Goal: Transaction & Acquisition: Purchase product/service

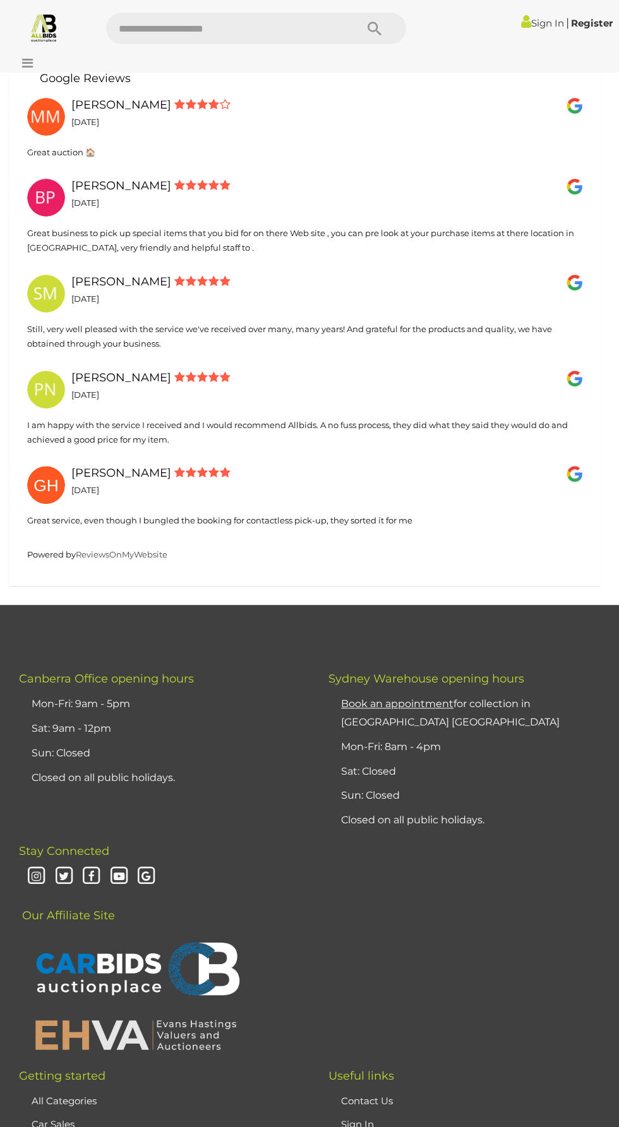
scroll to position [6627, 0]
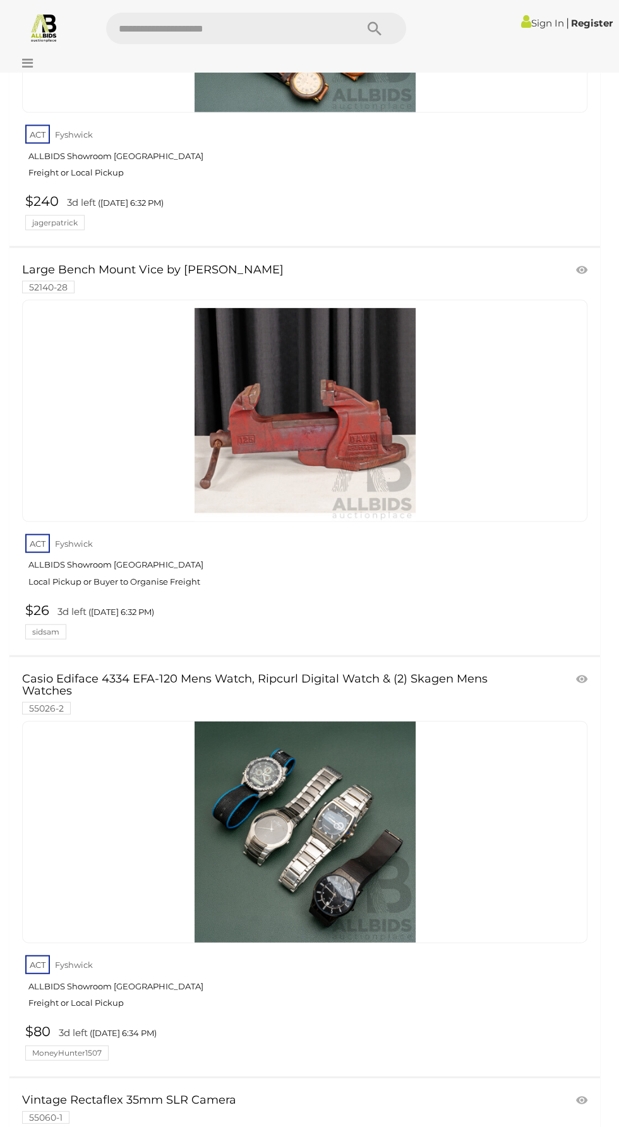
scroll to position [7983, 0]
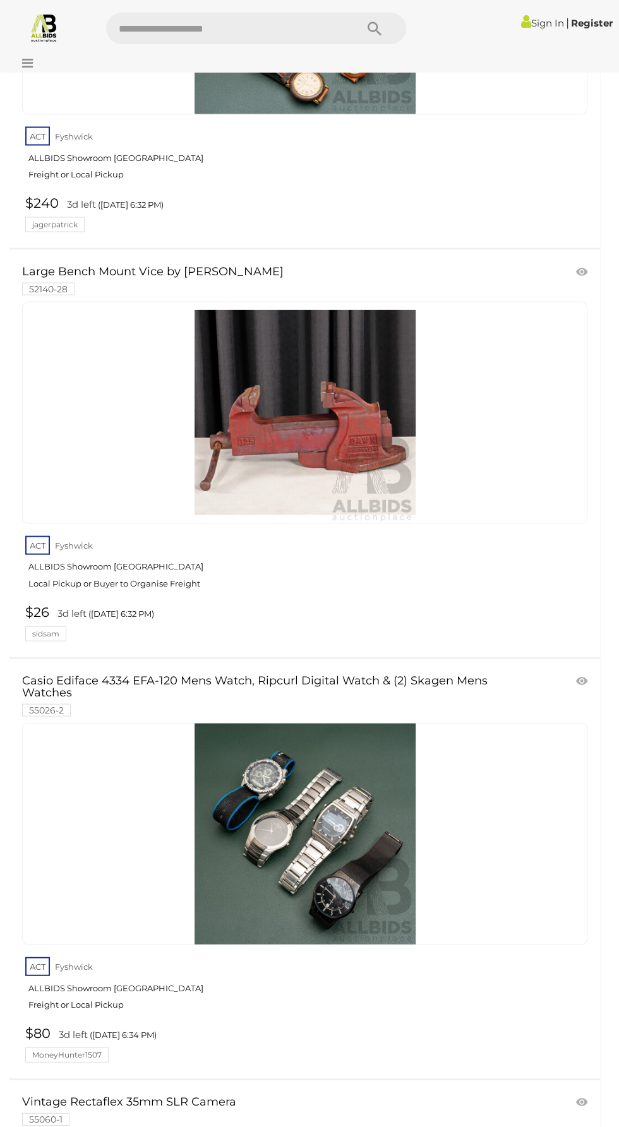
click at [341, 413] on img at bounding box center [304, 412] width 221 height 221
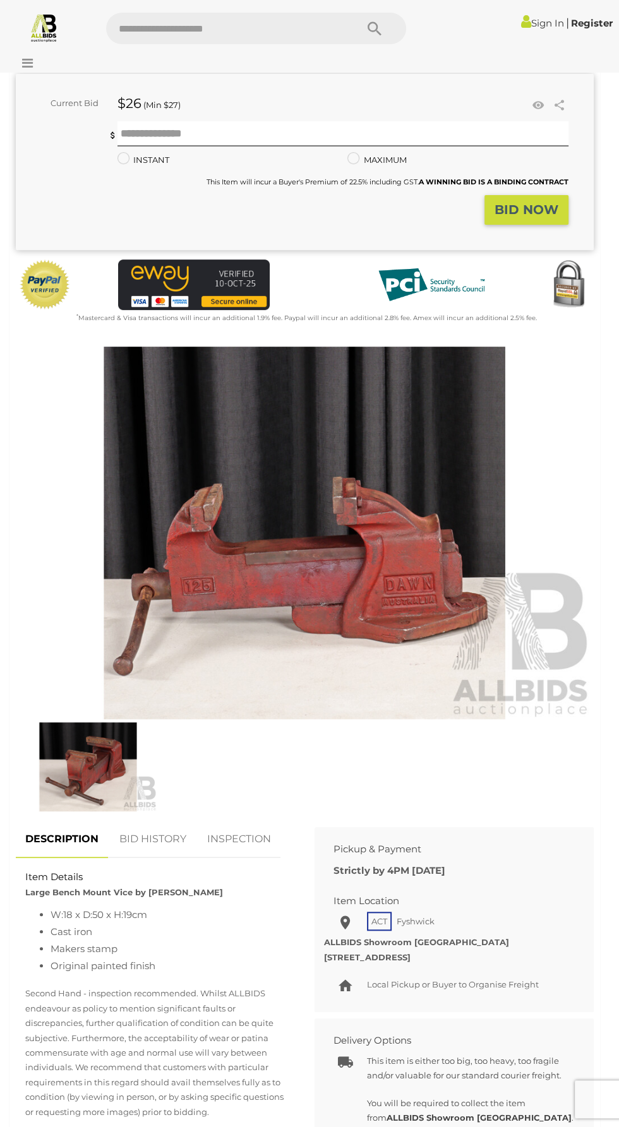
scroll to position [232, 0]
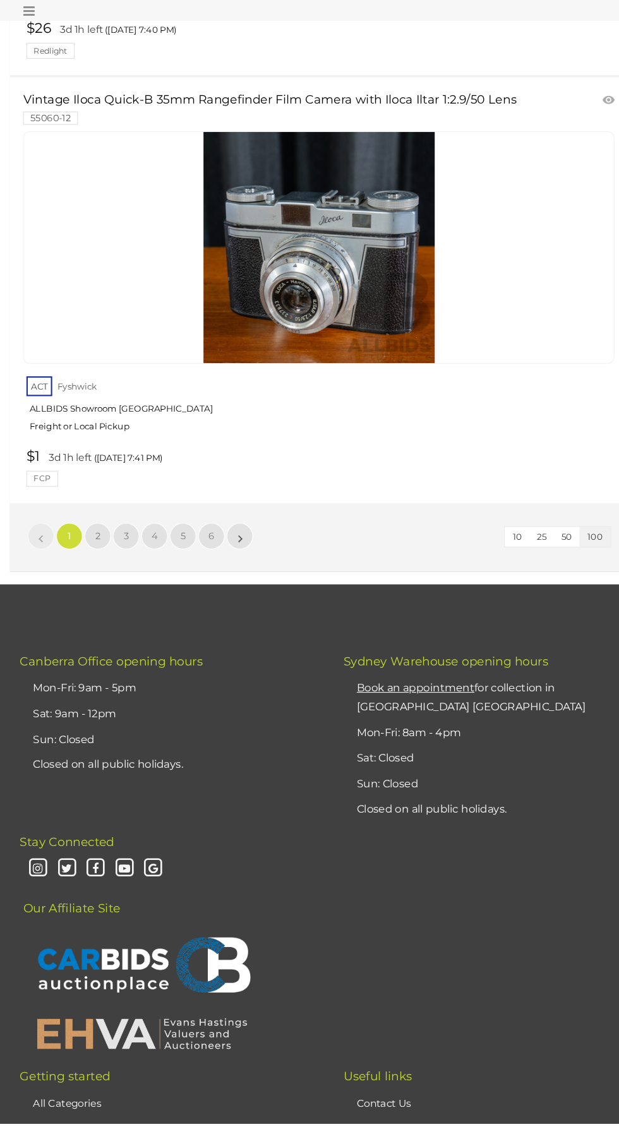
scroll to position [41054, 0]
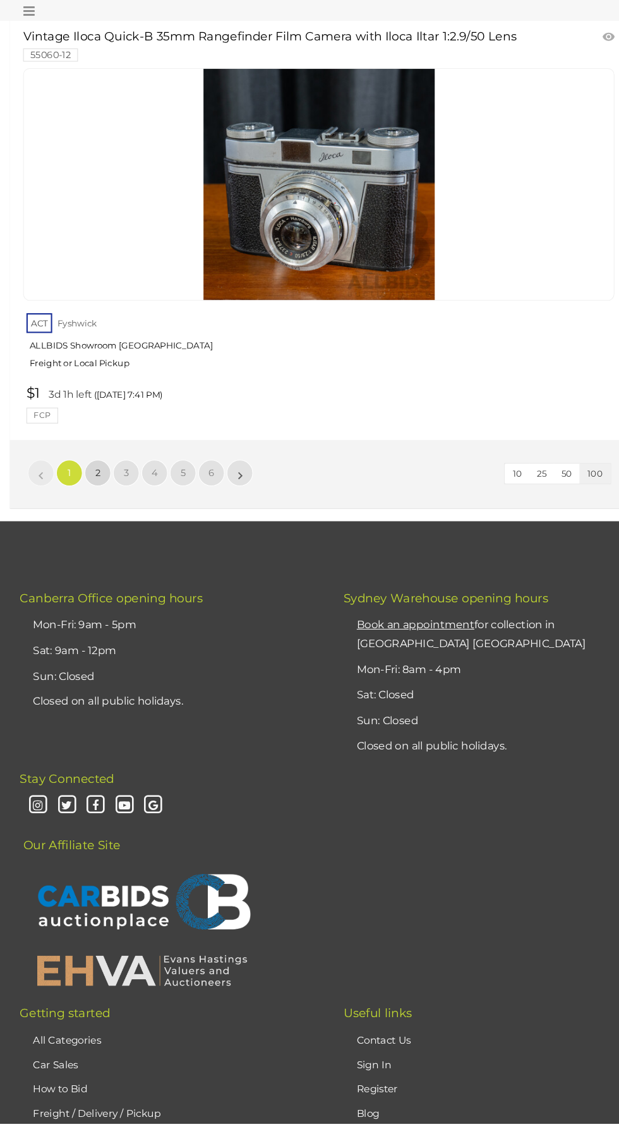
click at [89, 492] on link "2" at bounding box center [93, 504] width 25 height 25
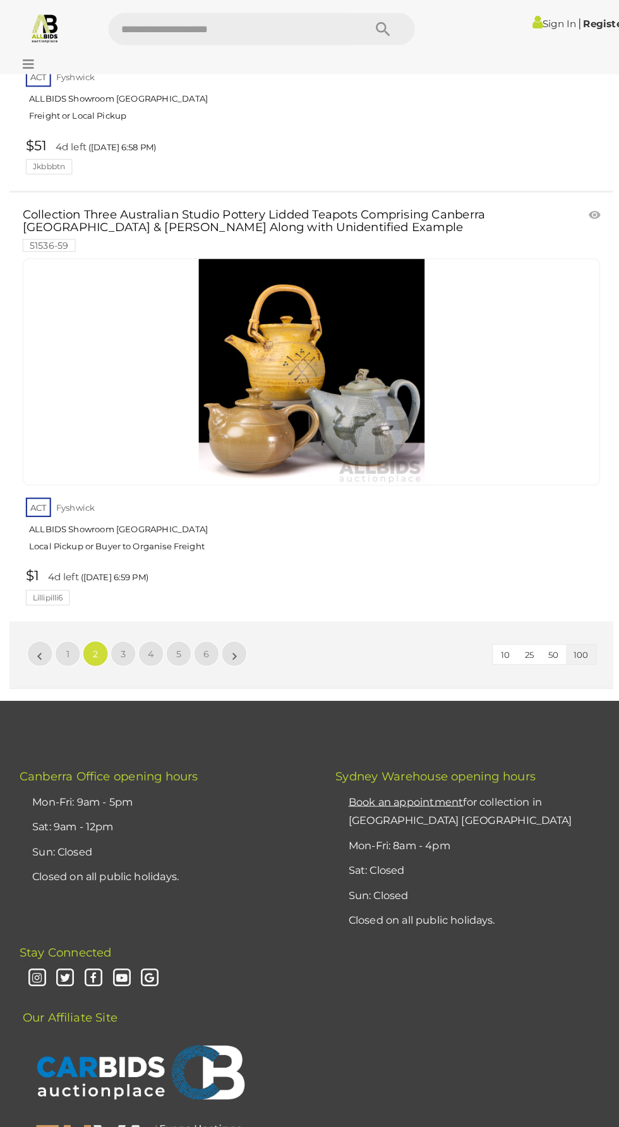
scroll to position [40787, 0]
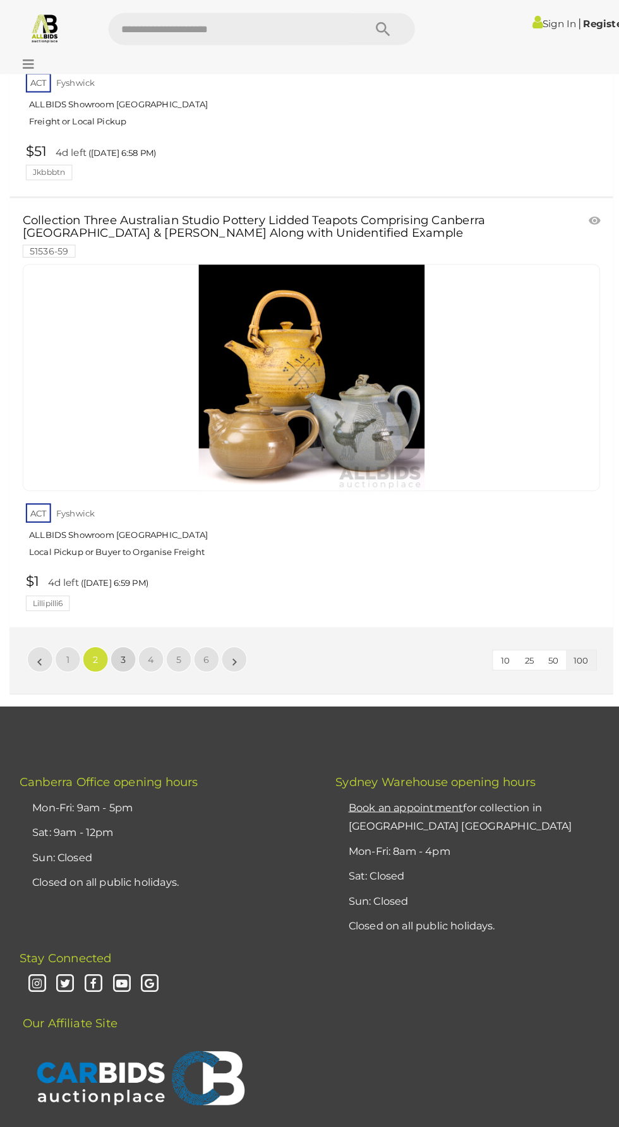
click at [124, 632] on link "3" at bounding box center [120, 644] width 25 height 25
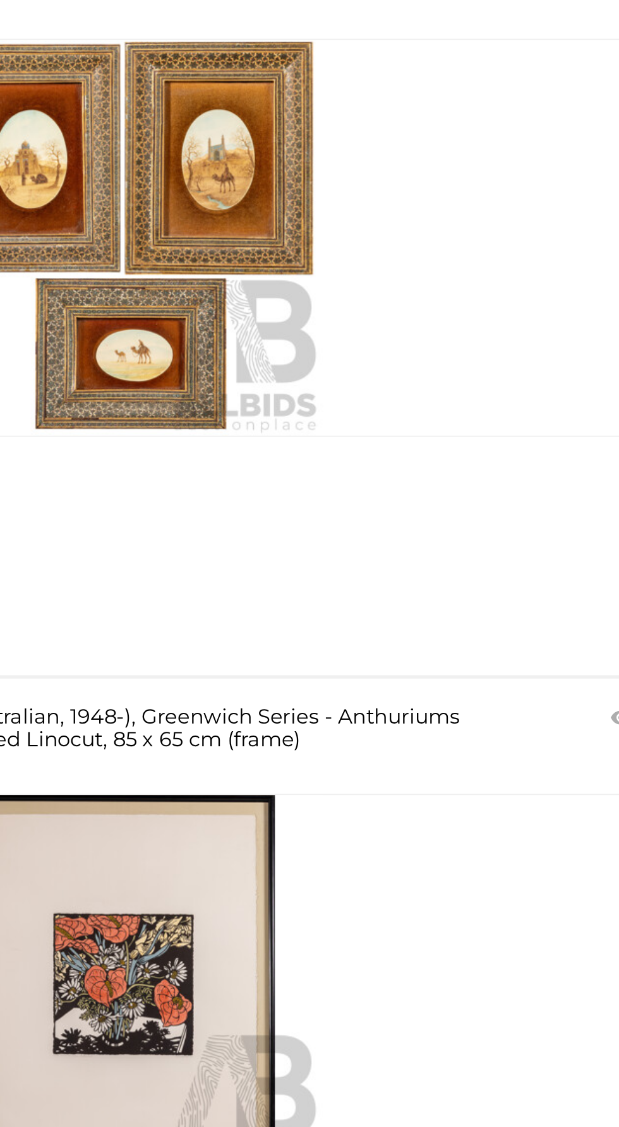
scroll to position [31682, 0]
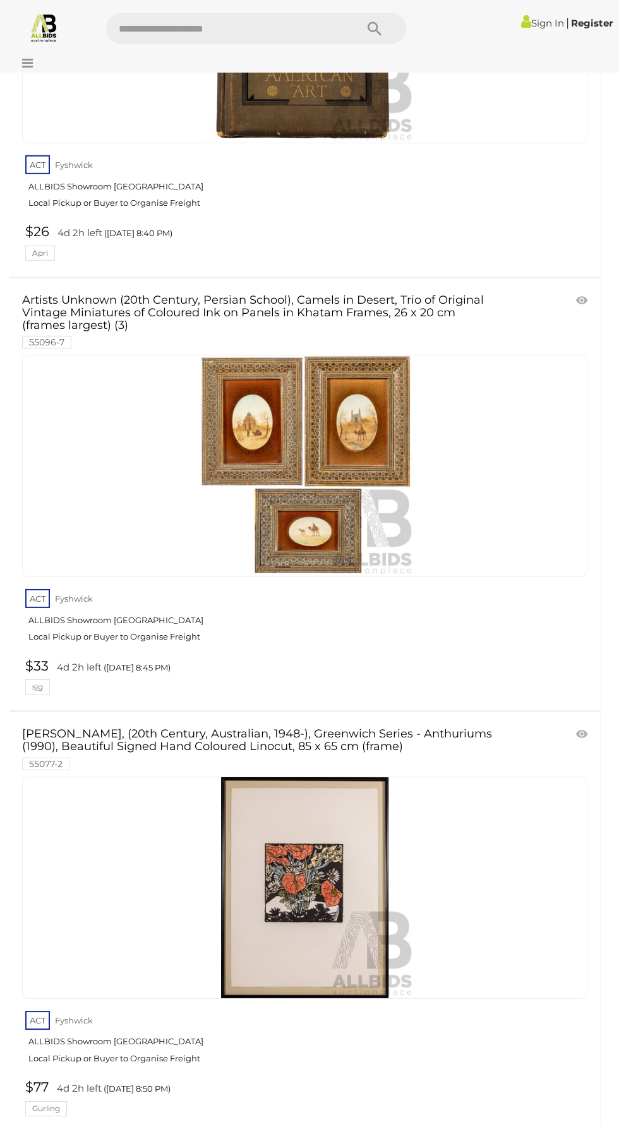
click at [324, 777] on img at bounding box center [304, 887] width 221 height 221
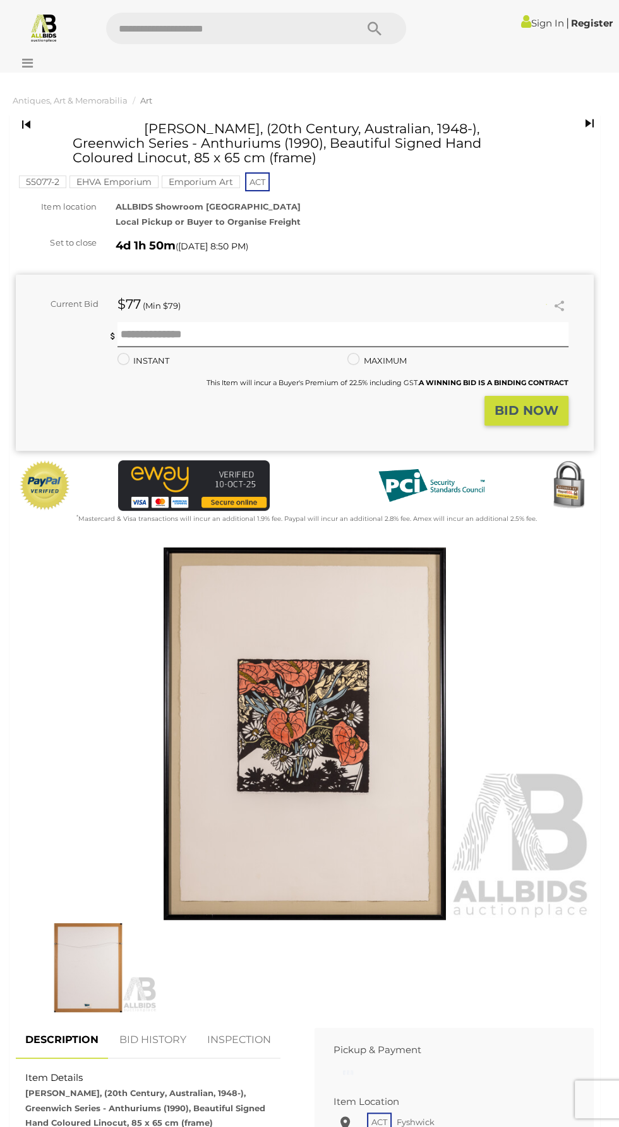
click at [219, 783] on img at bounding box center [305, 733] width 578 height 372
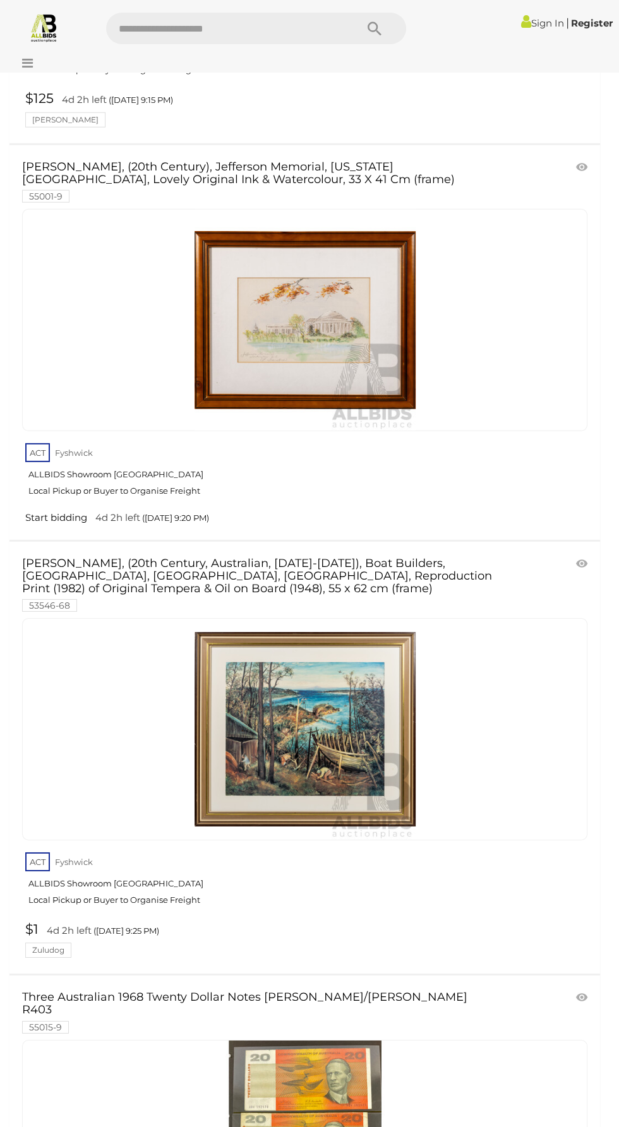
scroll to position [34822, 0]
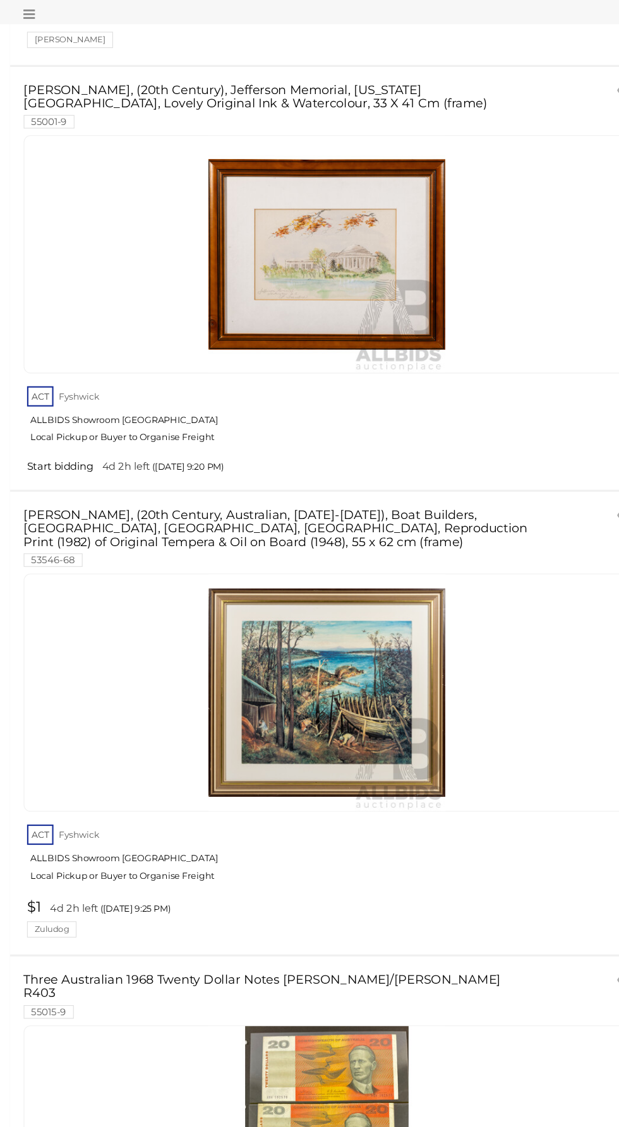
click at [314, 585] on link at bounding box center [304, 696] width 565 height 222
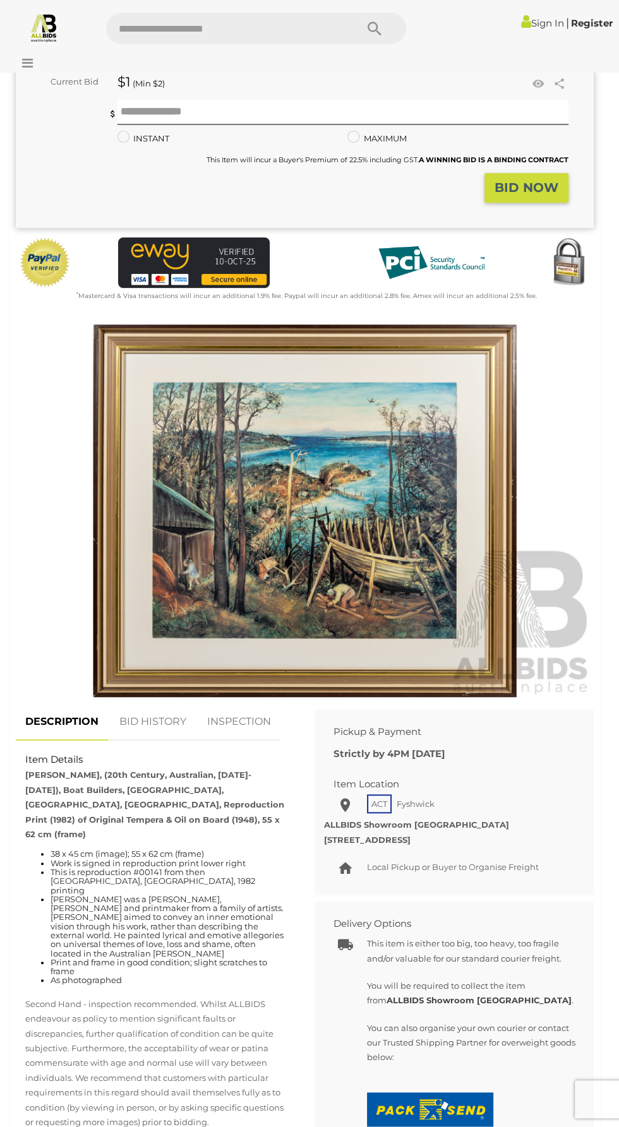
scroll to position [198, 0]
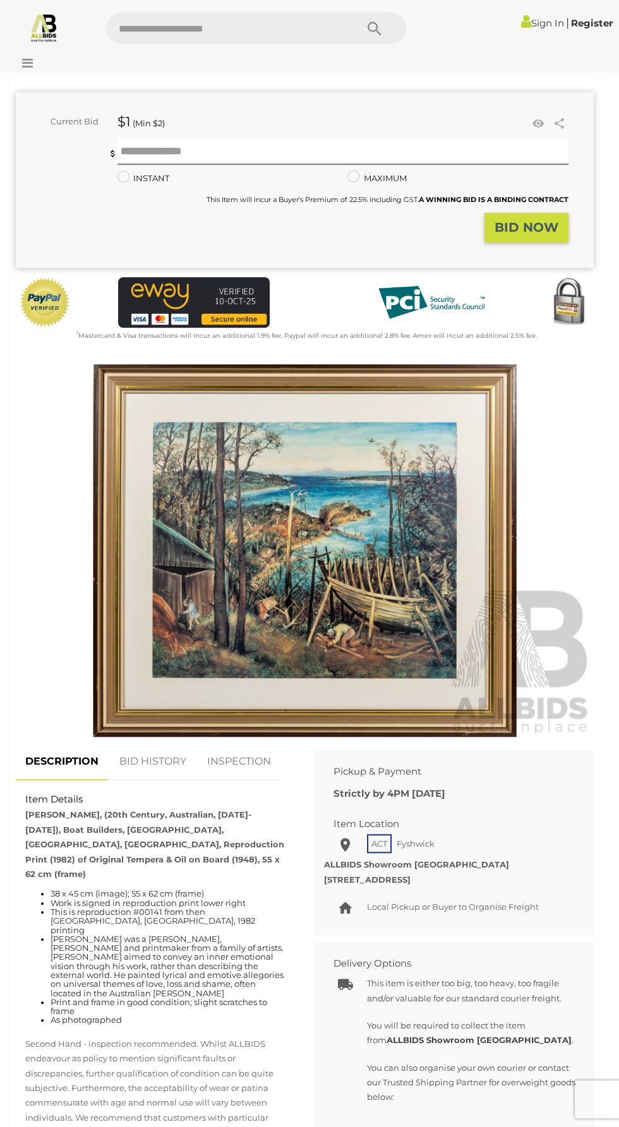
click at [418, 560] on img at bounding box center [305, 550] width 578 height 372
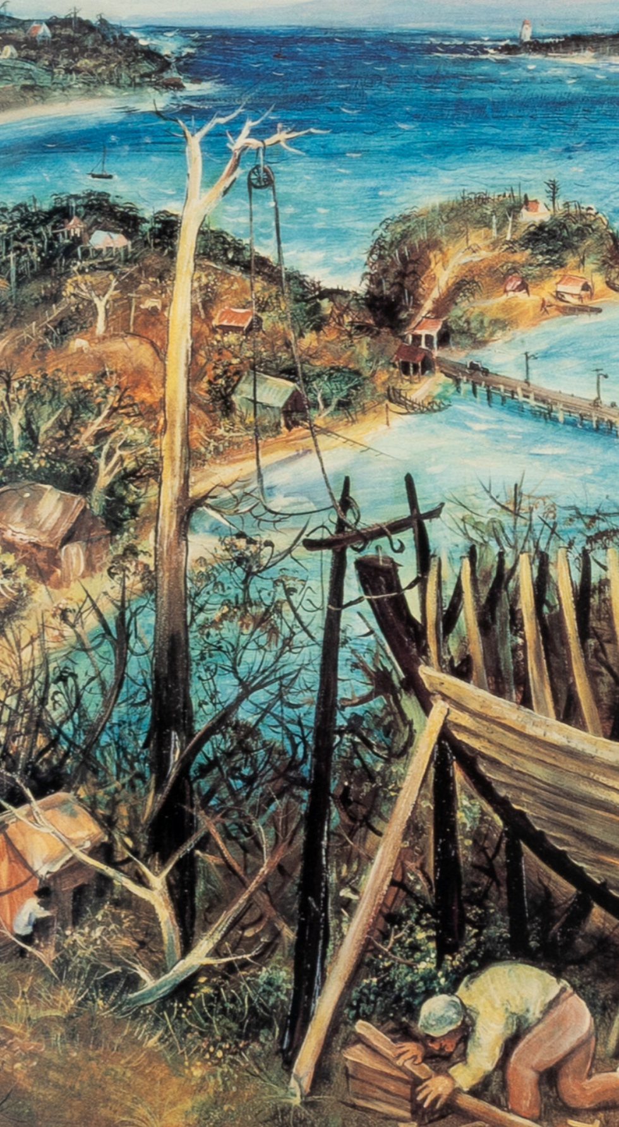
scroll to position [198, 0]
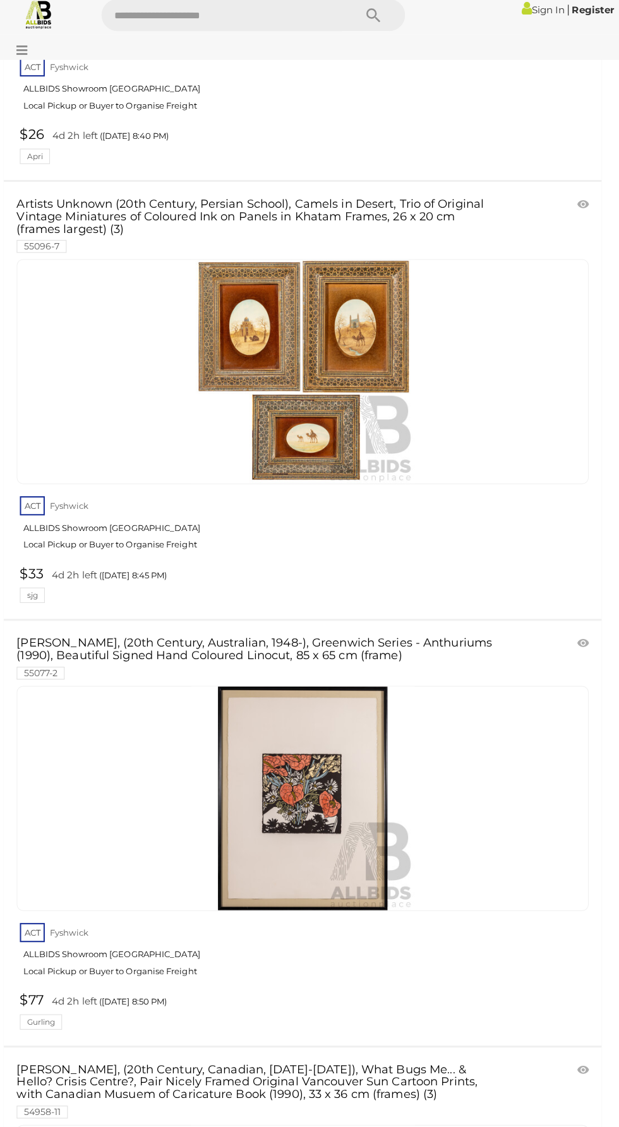
scroll to position [31768, 0]
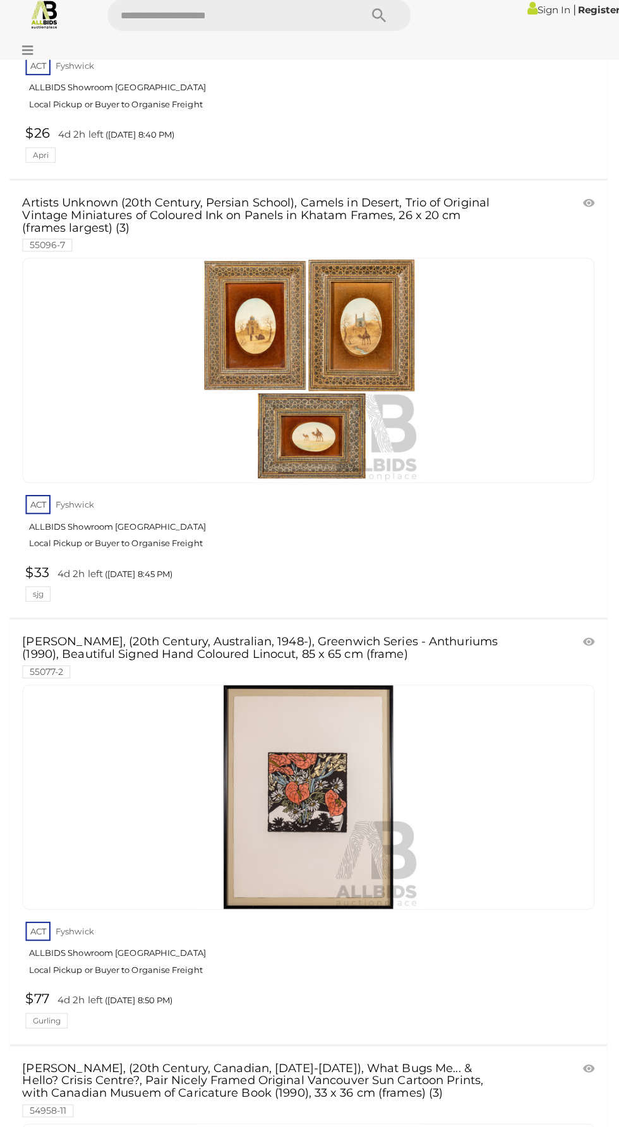
click at [354, 690] on link at bounding box center [304, 801] width 565 height 222
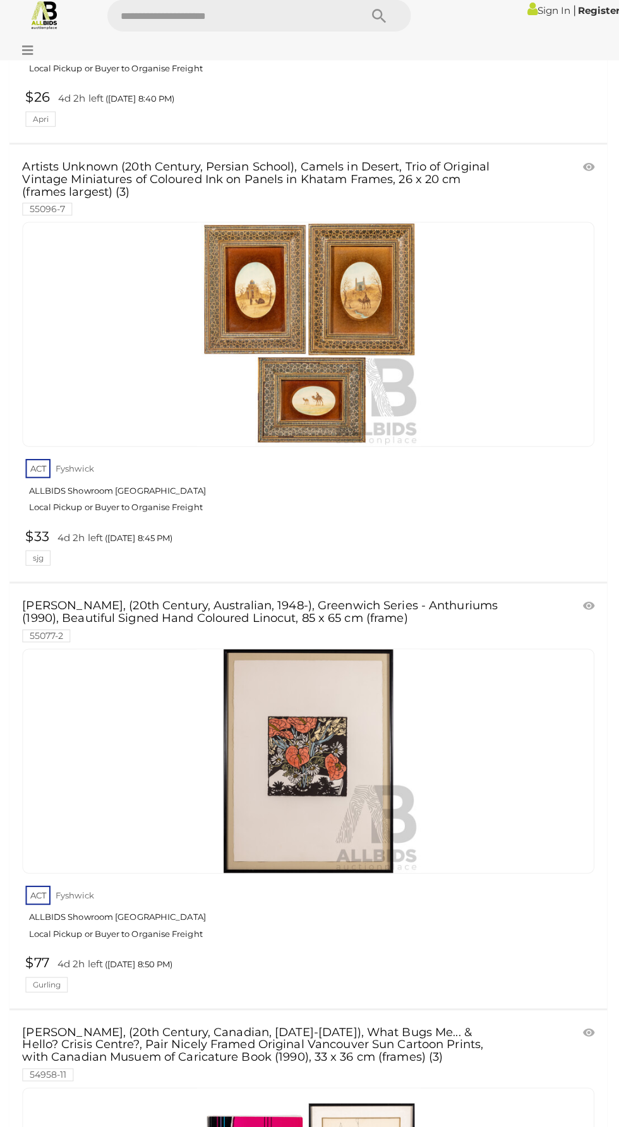
scroll to position [31853, 0]
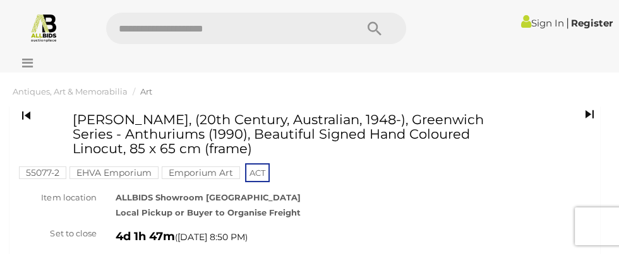
scroll to position [10, 0]
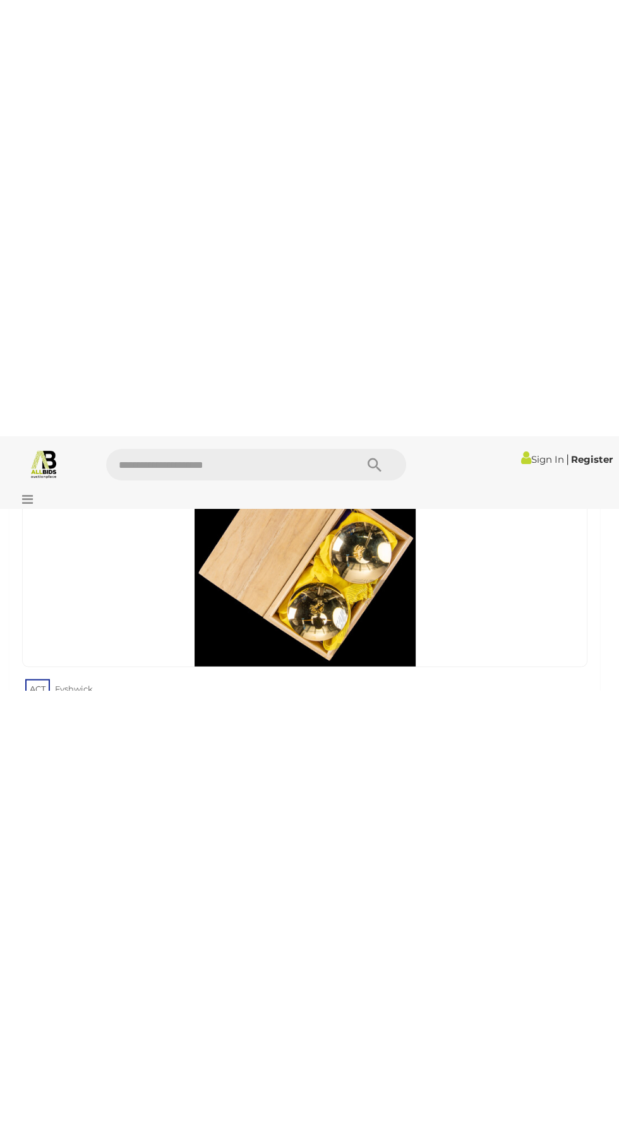
scroll to position [41165, 0]
